Goal: Information Seeking & Learning: Learn about a topic

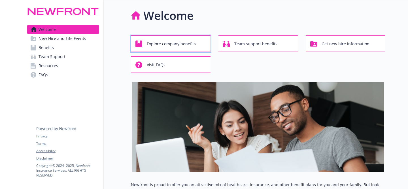
click at [185, 44] on span "Explore company benefits" at bounding box center [171, 44] width 49 height 11
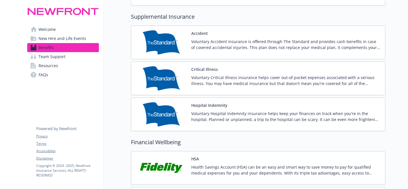
scroll to position [915, 0]
